Goal: Information Seeking & Learning: Learn about a topic

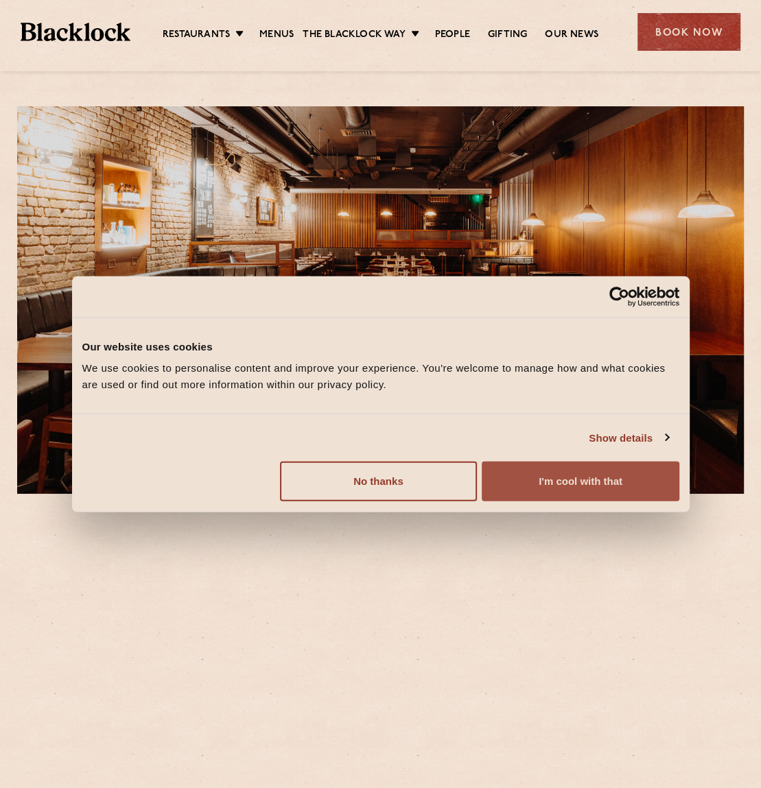
click at [580, 486] on button "I'm cool with that" at bounding box center [579, 482] width 197 height 40
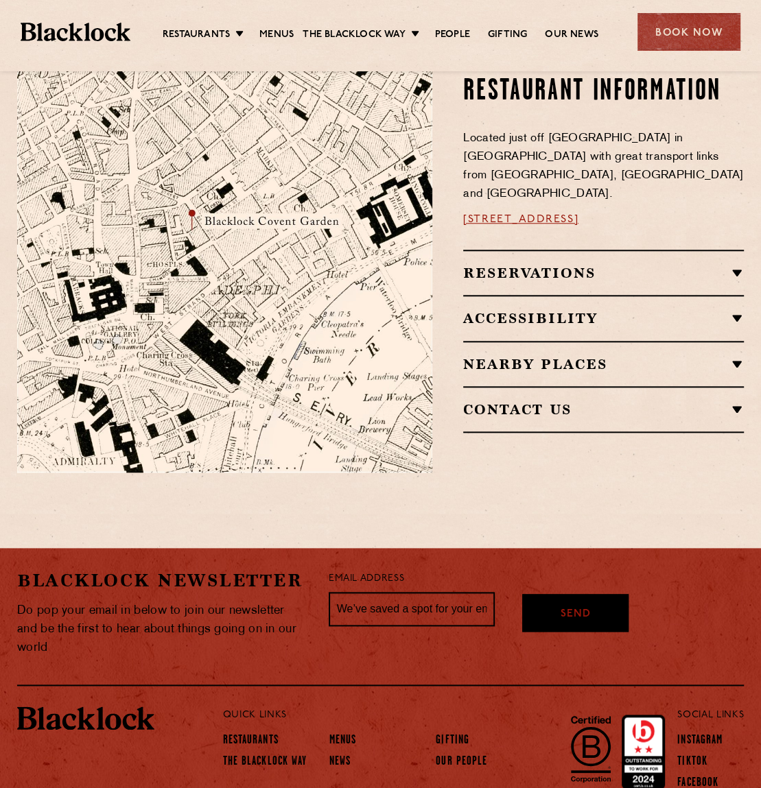
scroll to position [480, 0]
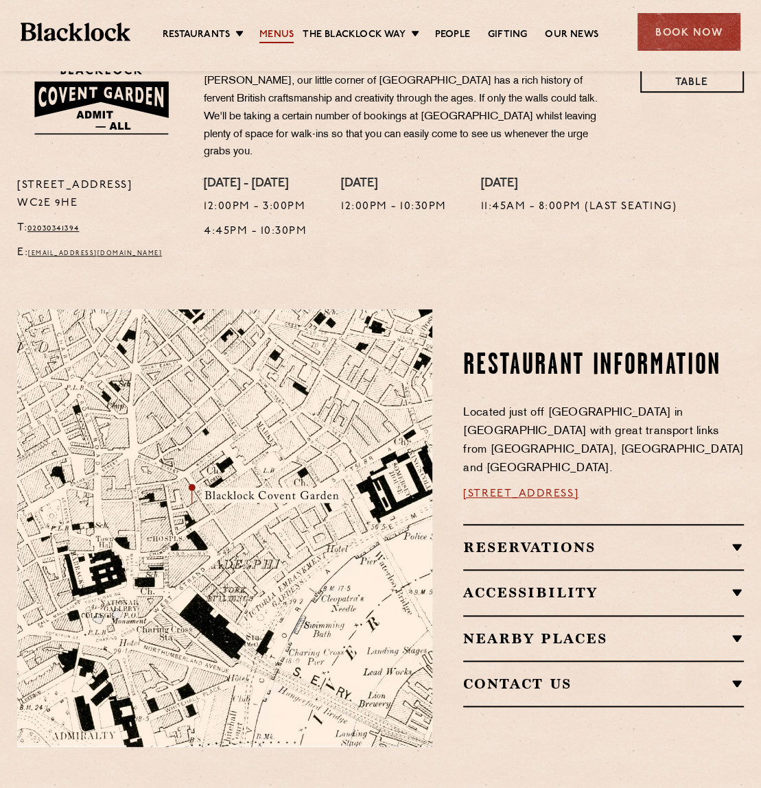
click at [261, 38] on link "Menus" at bounding box center [276, 35] width 34 height 15
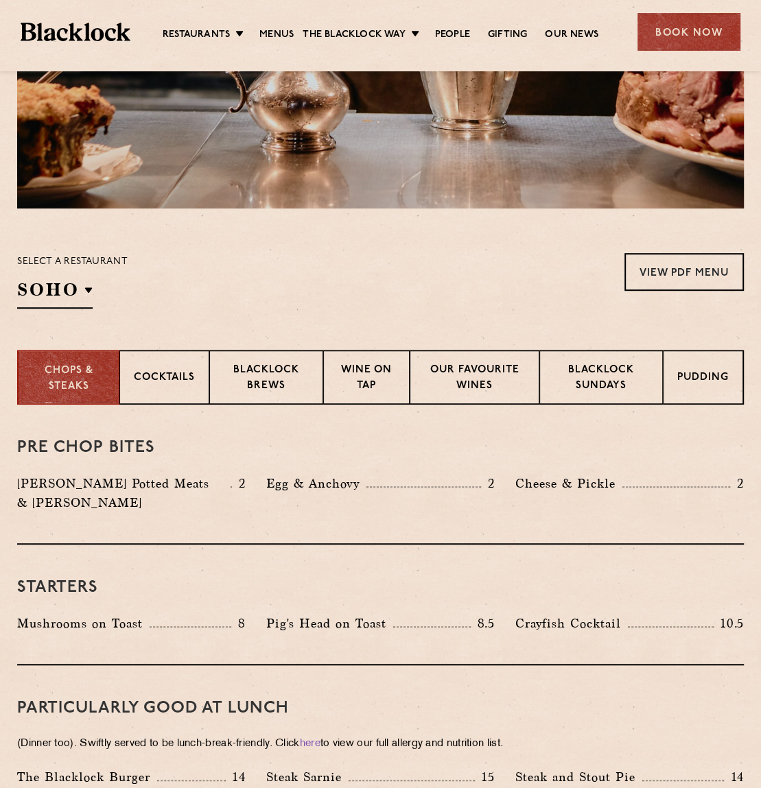
scroll to position [411, 0]
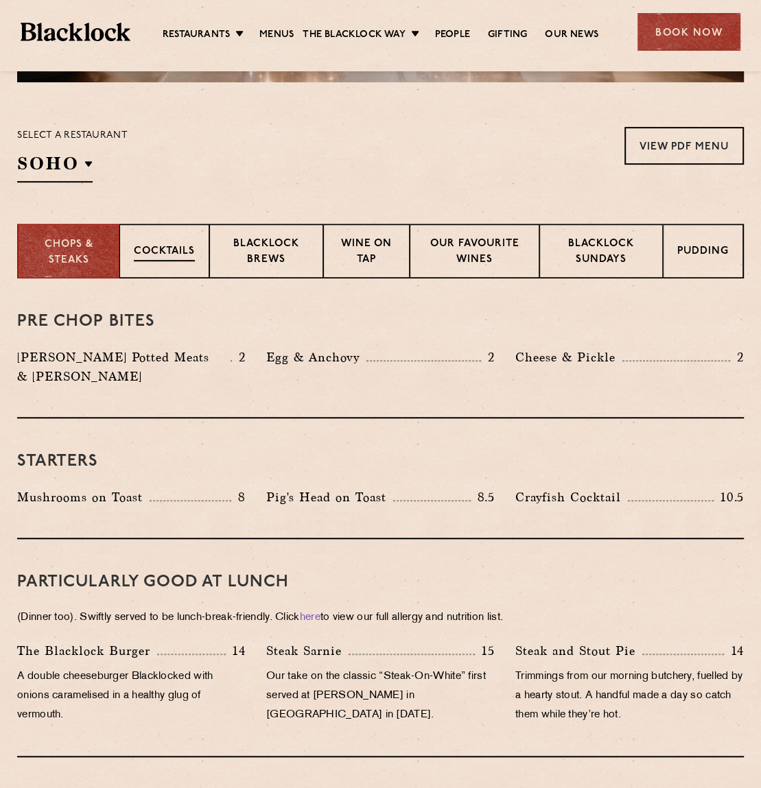
click at [191, 248] on p "Cocktails" at bounding box center [164, 252] width 61 height 17
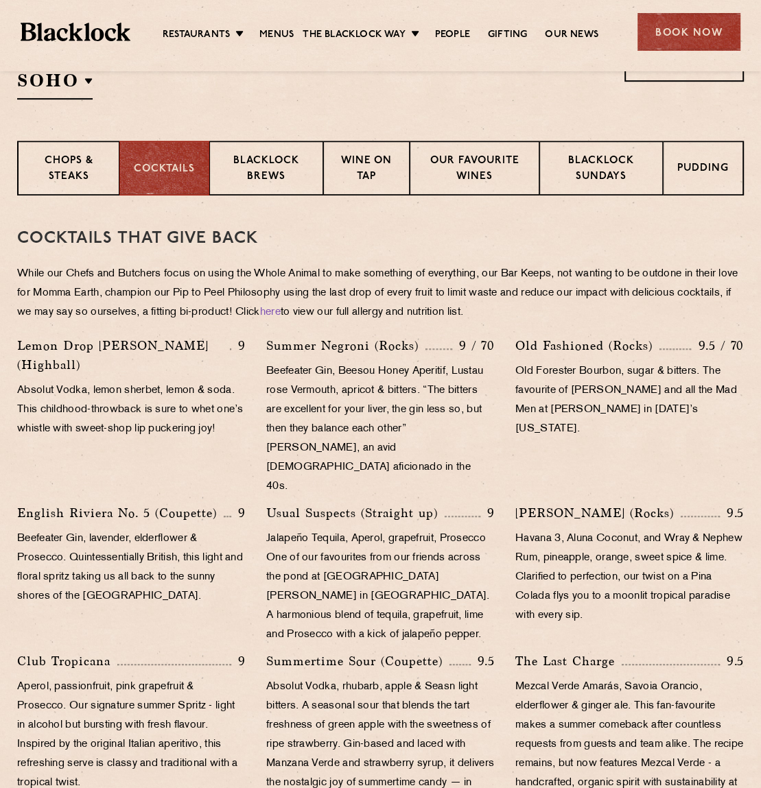
scroll to position [374, 0]
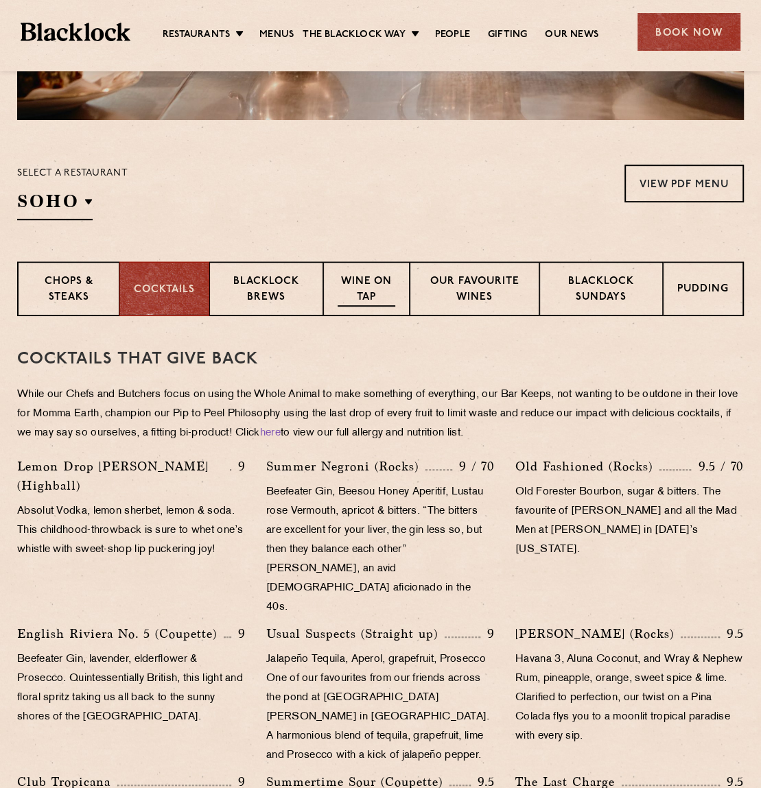
click at [385, 300] on p "Wine on Tap" at bounding box center [366, 290] width 58 height 32
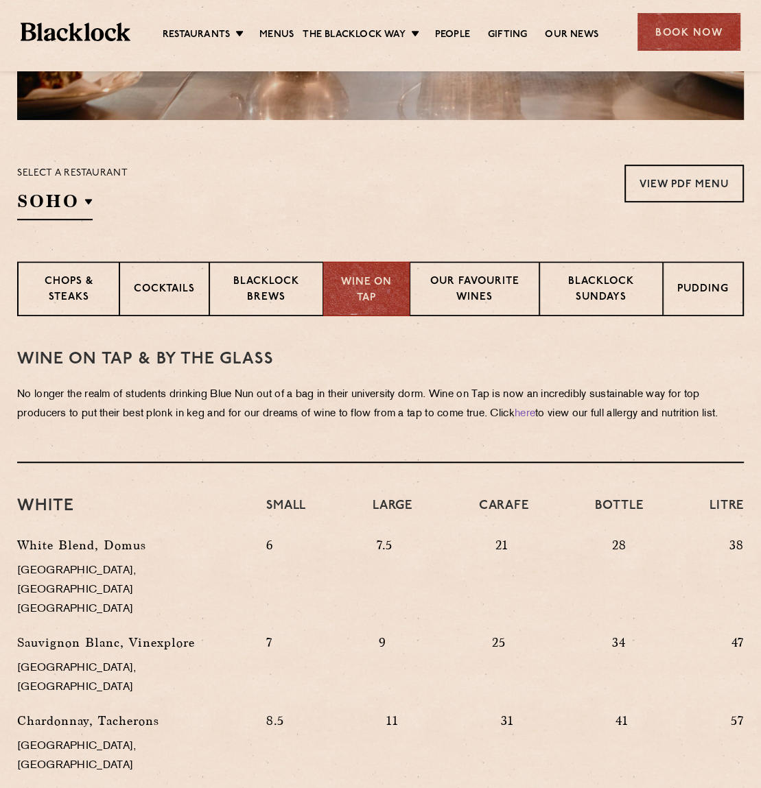
scroll to position [305, 0]
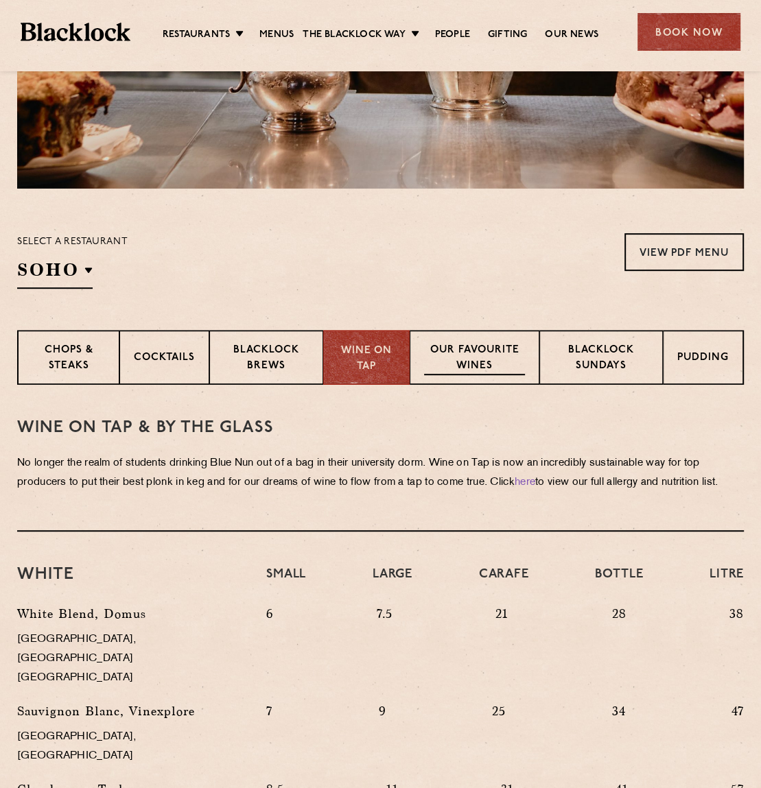
click at [475, 355] on p "Our favourite wines" at bounding box center [474, 359] width 101 height 32
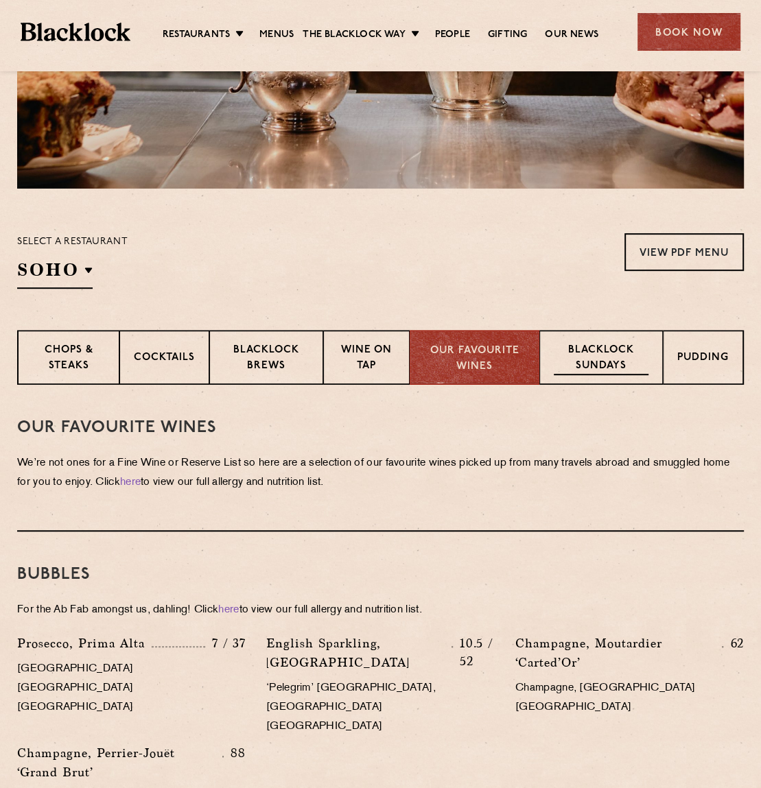
click at [602, 364] on p "Blacklock Sundays" at bounding box center [600, 359] width 95 height 32
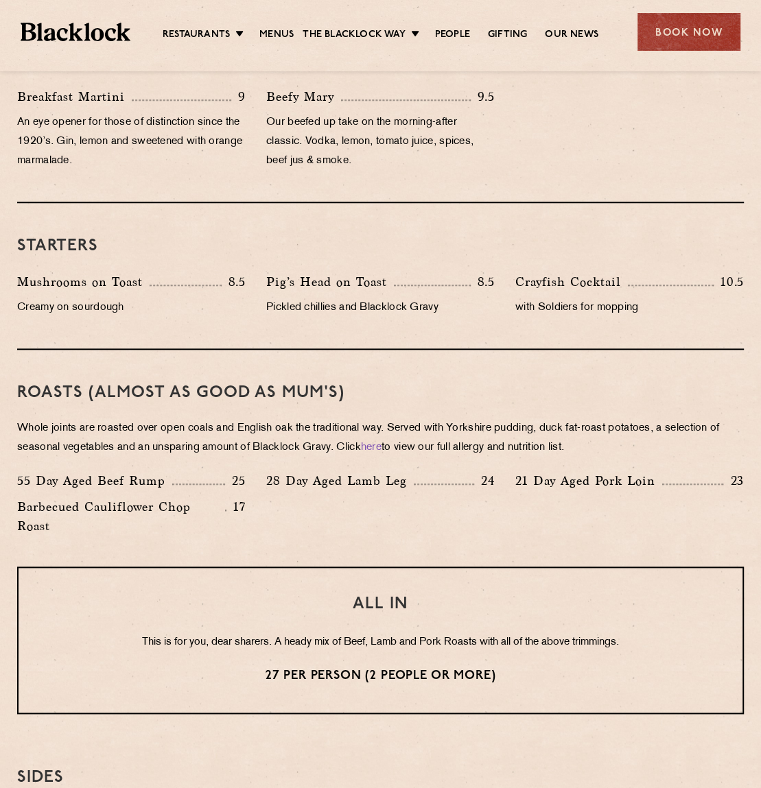
scroll to position [511, 0]
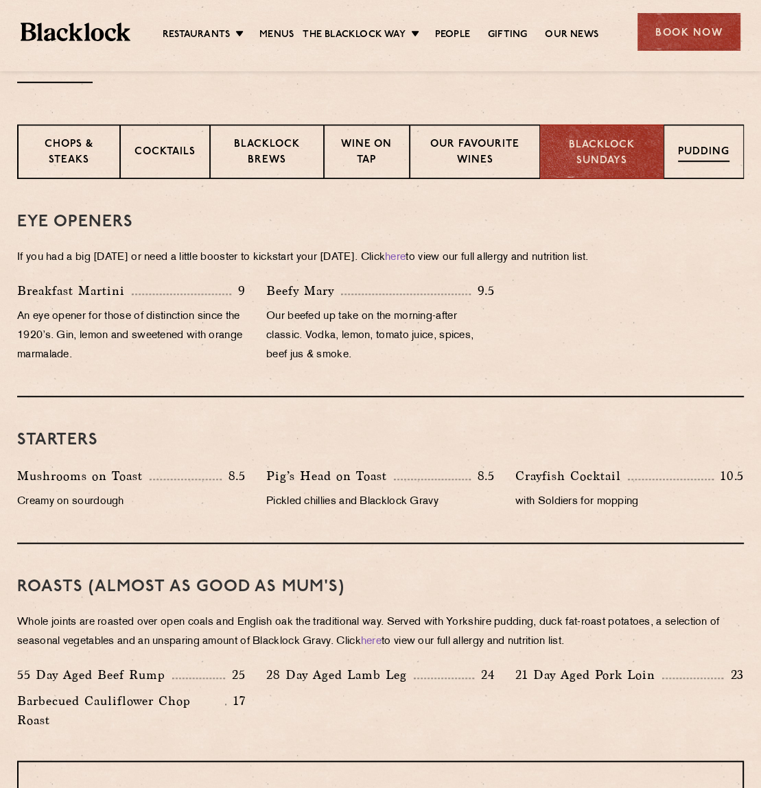
click at [678, 154] on p "Pudding" at bounding box center [703, 153] width 51 height 17
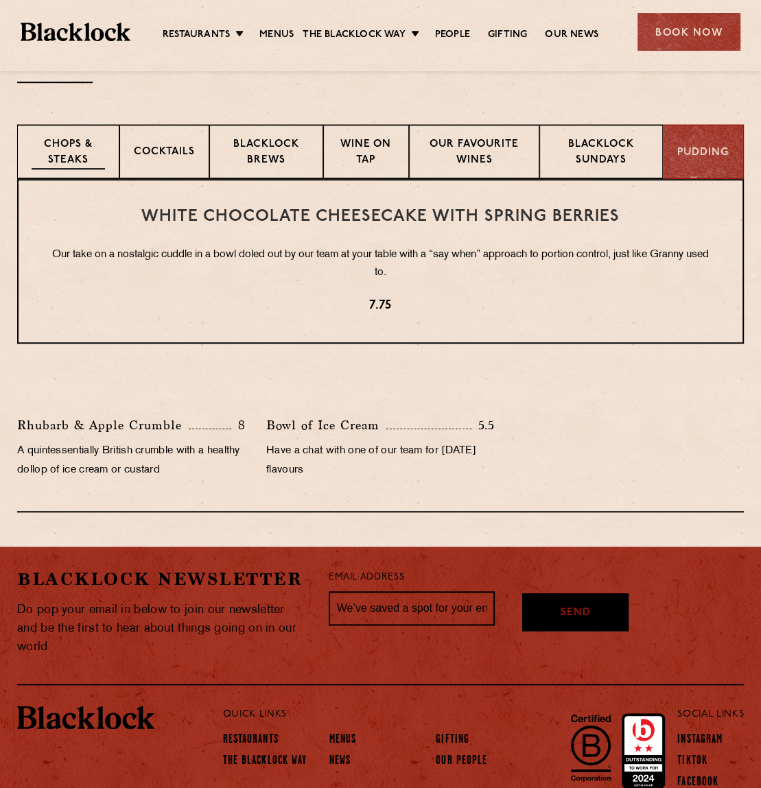
click at [71, 160] on p "Chops & Steaks" at bounding box center [68, 153] width 73 height 32
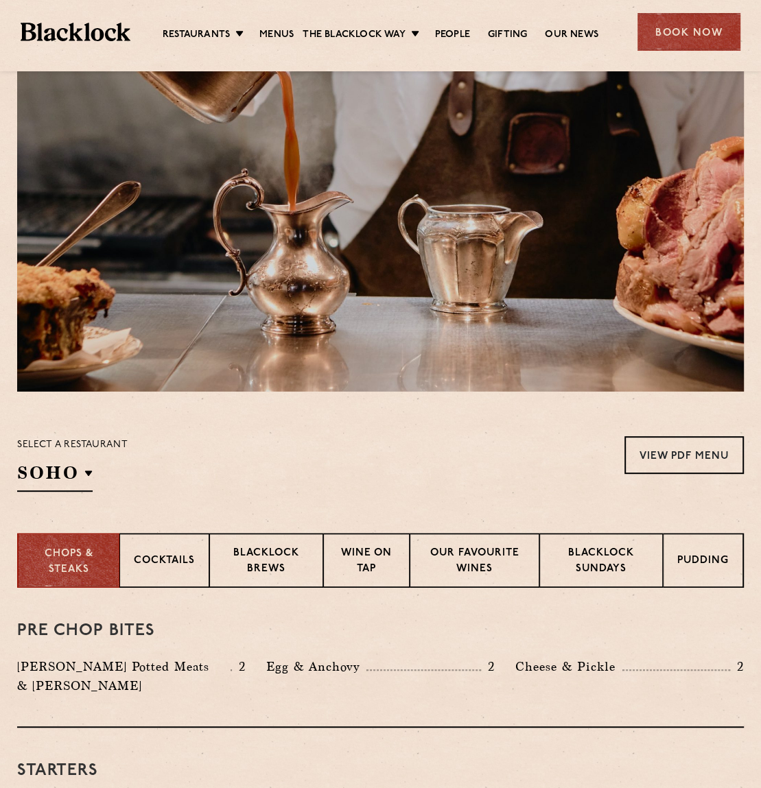
scroll to position [0, 0]
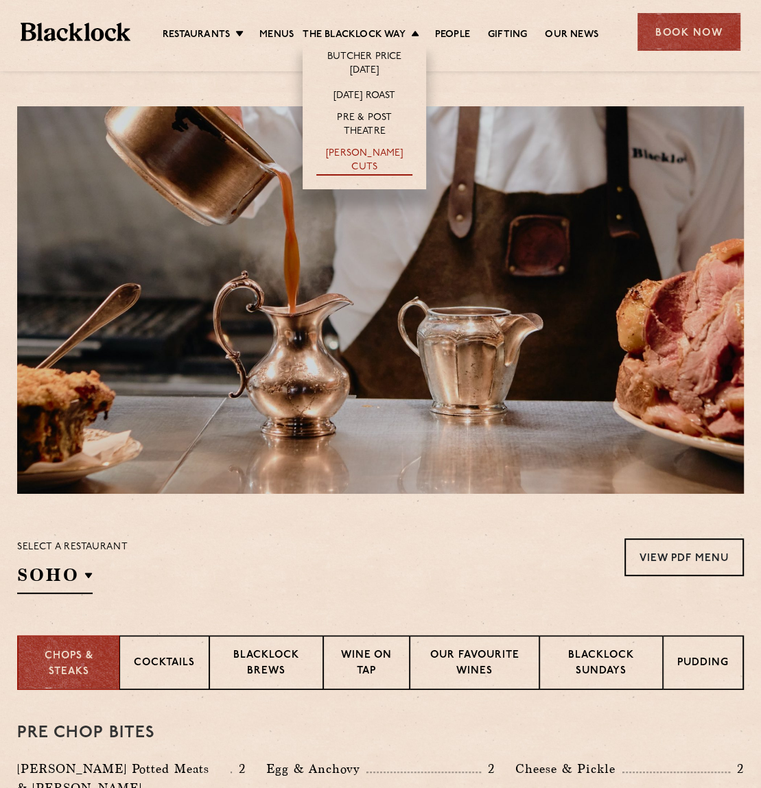
click at [362, 158] on link "[PERSON_NAME] Cuts" at bounding box center [364, 161] width 96 height 29
